Goal: Task Accomplishment & Management: Use online tool/utility

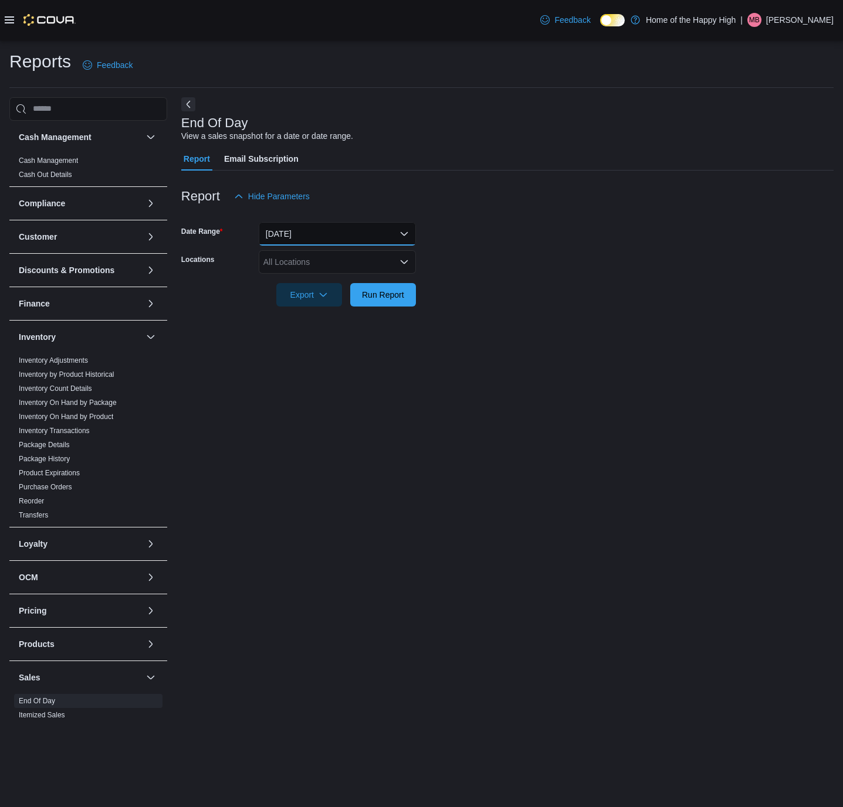
click at [324, 229] on button "[DATE]" at bounding box center [337, 233] width 157 height 23
click at [444, 215] on div at bounding box center [507, 215] width 652 height 14
click at [400, 260] on icon "Open list of options" at bounding box center [403, 262] width 7 height 4
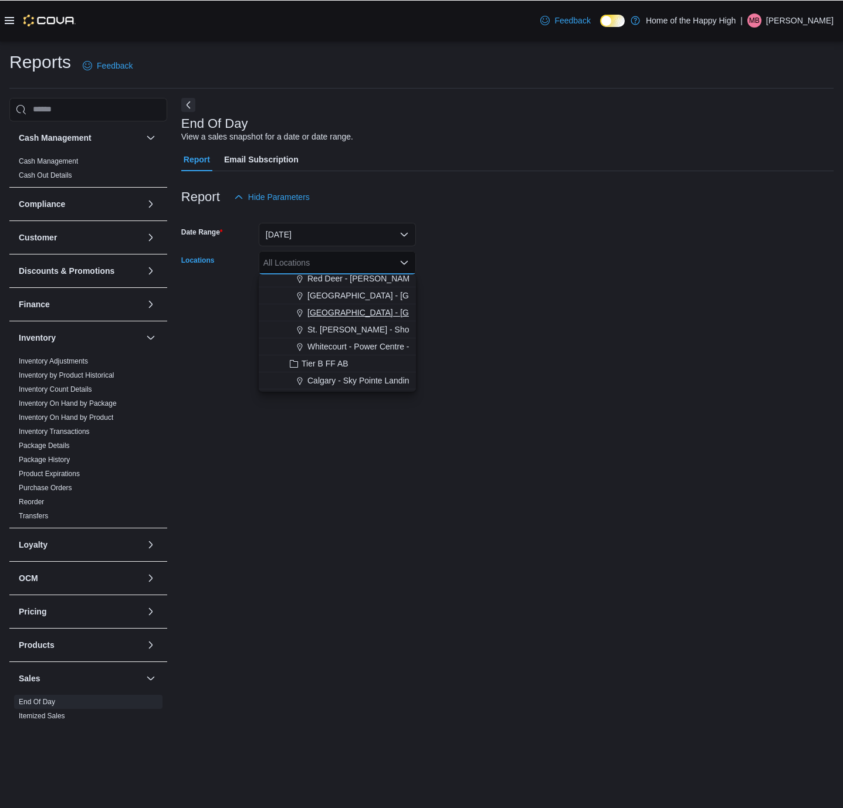
scroll to position [264, 0]
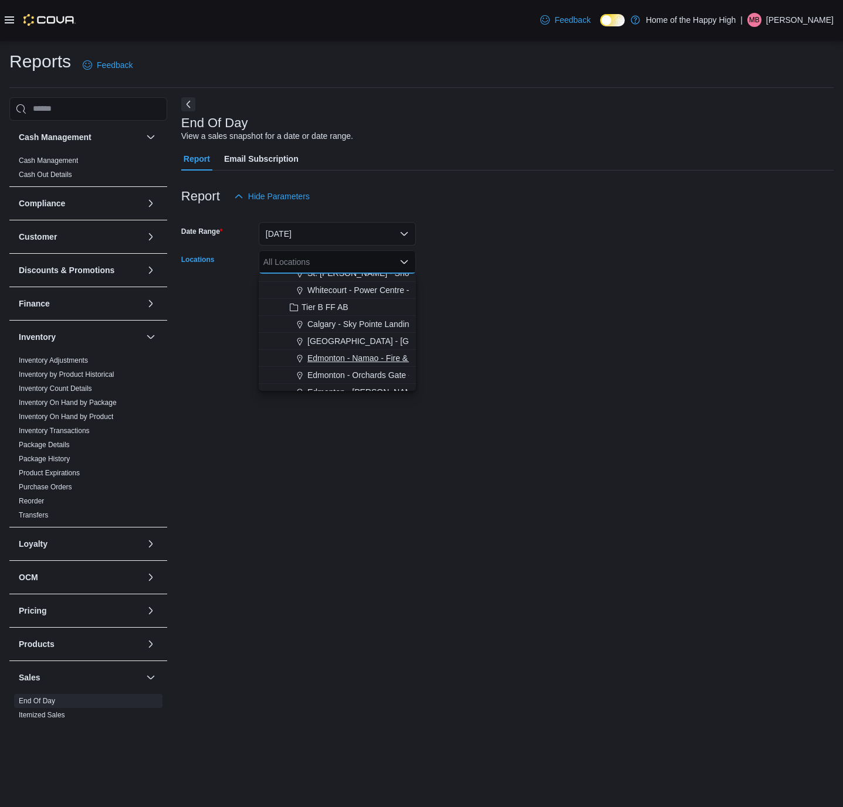
click at [324, 359] on span "Edmonton - Namao - Fire & Flower" at bounding box center [370, 358] width 127 height 12
click at [505, 310] on div at bounding box center [507, 314] width 652 height 14
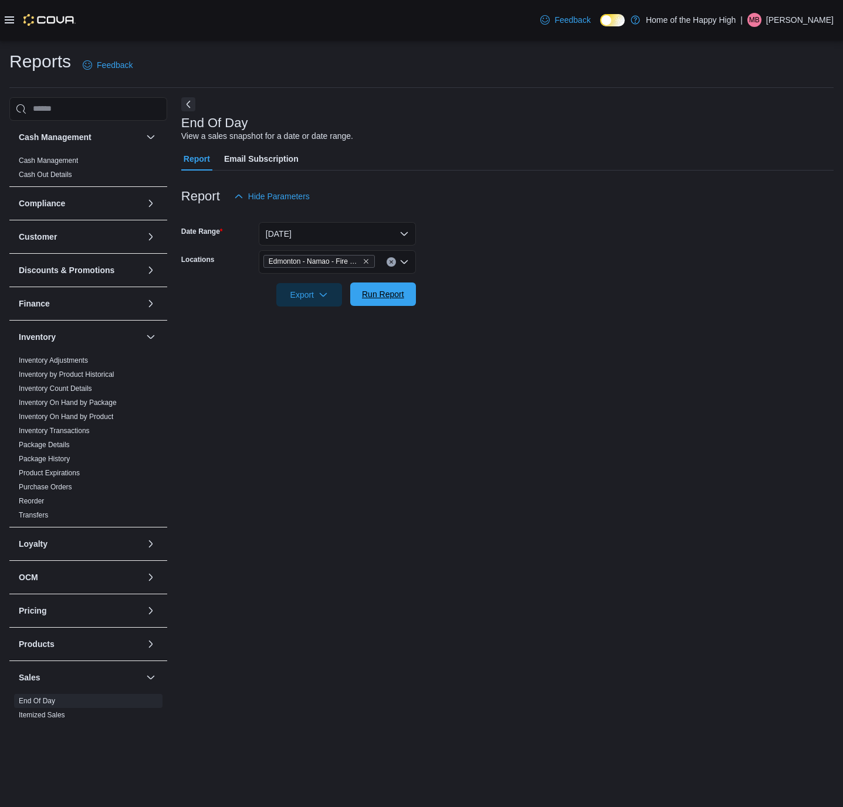
click at [382, 294] on span "Run Report" at bounding box center [383, 294] width 42 height 12
